Goal: Check status: Check status

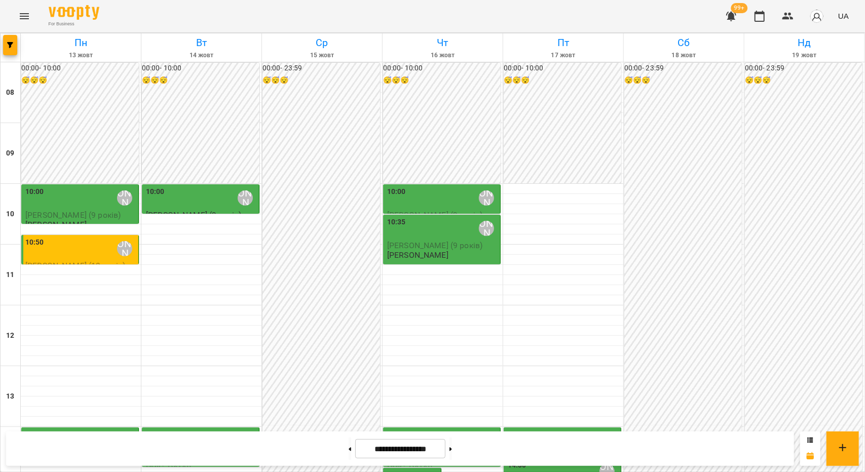
scroll to position [203, 0]
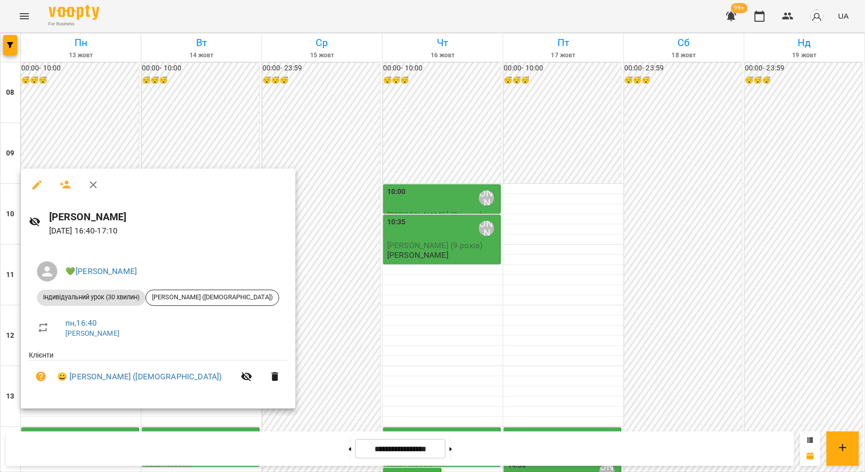
click at [356, 324] on div at bounding box center [432, 236] width 865 height 472
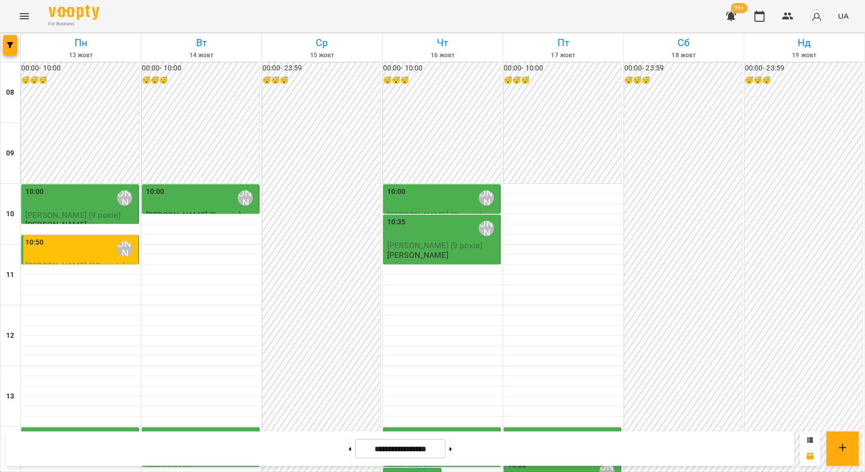
scroll to position [253, 0]
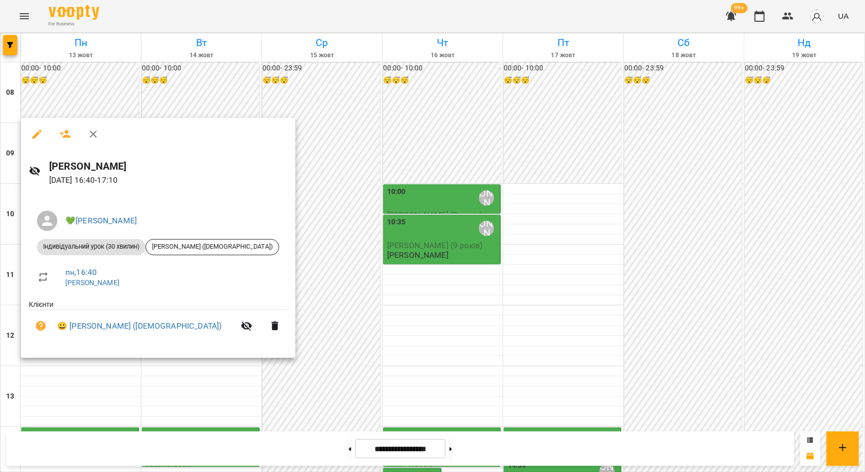
click at [95, 134] on icon "button" at bounding box center [93, 134] width 12 height 12
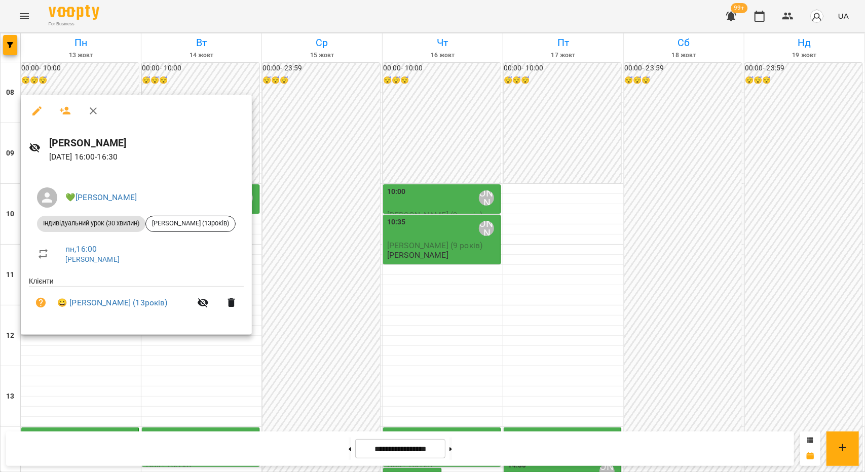
click at [58, 347] on div at bounding box center [432, 236] width 865 height 472
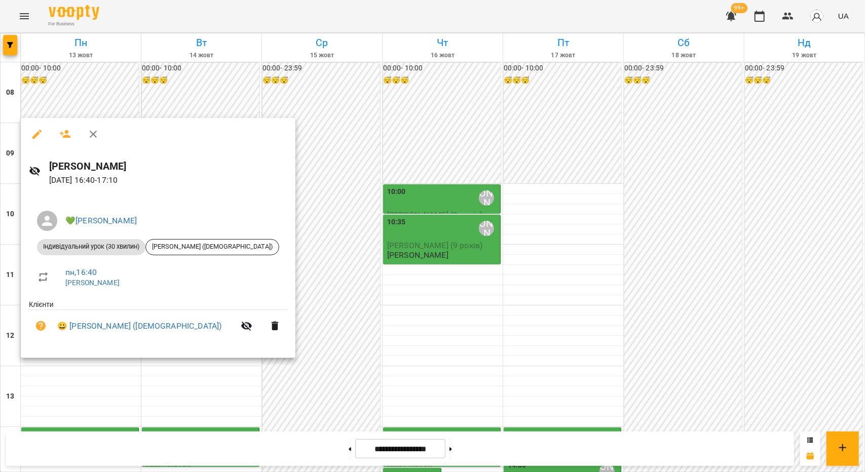
click at [63, 384] on div at bounding box center [432, 236] width 865 height 472
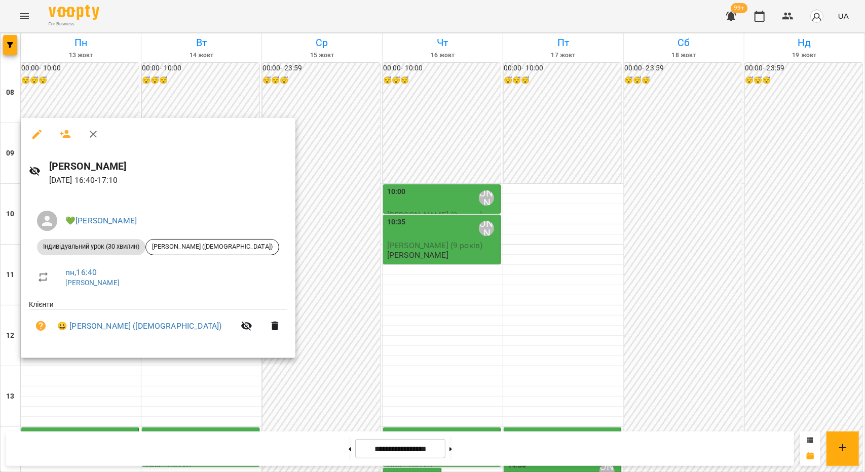
click at [66, 368] on div at bounding box center [432, 236] width 865 height 472
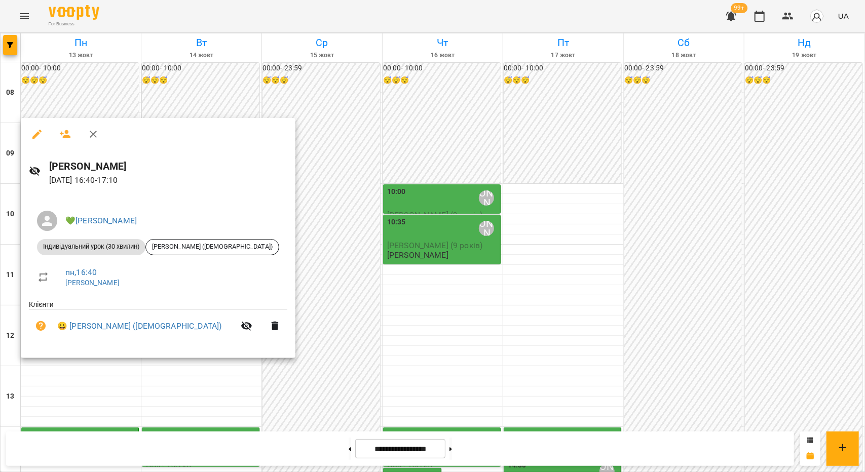
drag, startPoint x: 86, startPoint y: 384, endPoint x: 95, endPoint y: 345, distance: 39.6
click at [86, 381] on div at bounding box center [432, 236] width 865 height 472
